Goal: Task Accomplishment & Management: Complete application form

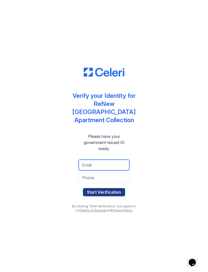
click at [114, 160] on input "email" at bounding box center [103, 164] width 51 height 11
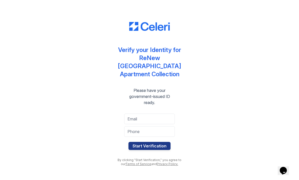
click at [174, 31] on div "Verify your Identity for [GEOGRAPHIC_DATA] Apartment Collection Please have you…" at bounding box center [149, 90] width 71 height 160
click at [146, 117] on input "email" at bounding box center [149, 119] width 51 height 11
click at [167, 115] on input "misslorajohnson" at bounding box center [149, 119] width 51 height 11
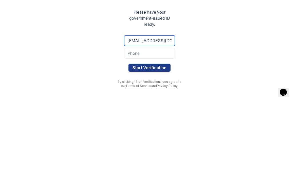
type input "[EMAIL_ADDRESS][DOMAIN_NAME]"
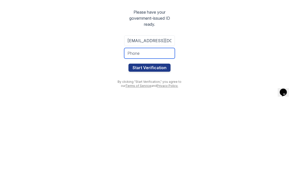
click at [159, 127] on input "tel" at bounding box center [149, 132] width 51 height 11
type input "6165895869"
click at [161, 142] on button "Start Verification" at bounding box center [149, 146] width 42 height 8
